Goal: Check status

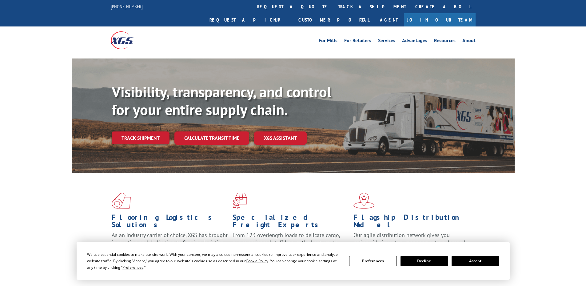
click at [334, 3] on link "track a shipment" at bounding box center [372, 6] width 77 height 13
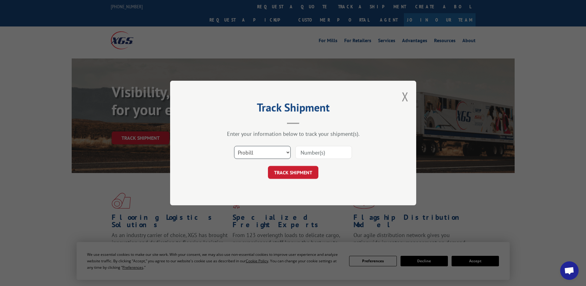
click at [257, 152] on select "Select category... Probill BOL PO" at bounding box center [262, 152] width 57 height 13
select select "po"
click at [234, 146] on select "Select category... Probill BOL PO" at bounding box center [262, 152] width 57 height 13
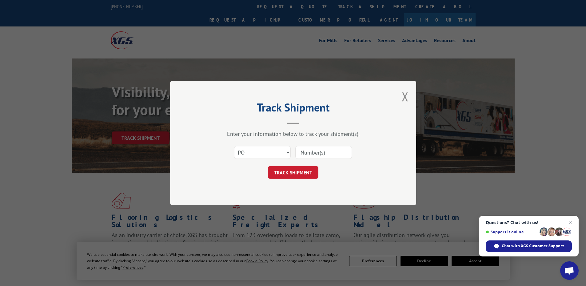
click at [307, 154] on input at bounding box center [324, 152] width 57 height 13
type input "07520282"
click at [311, 175] on button "TRACK SHIPMENT" at bounding box center [293, 172] width 50 height 13
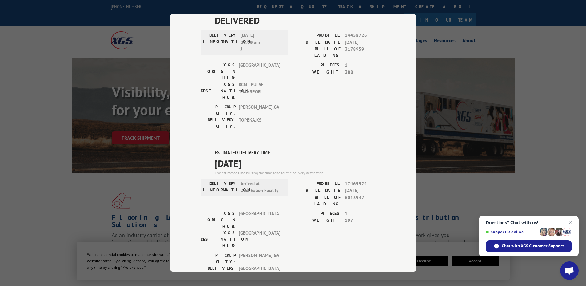
scroll to position [62, 0]
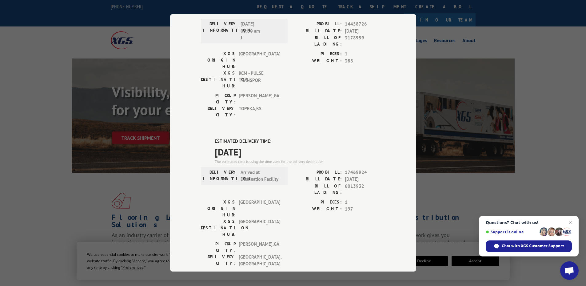
click at [89, 203] on div "Track Shipment DELIVERED DELIVERY INFORMATION: [DATE] 08:30 am J PROBILL: 14458…" at bounding box center [293, 143] width 586 height 286
